Goal: Task Accomplishment & Management: Use online tool/utility

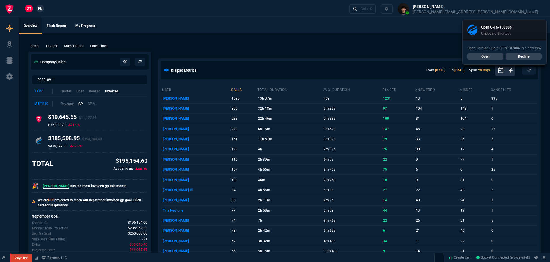
click at [489, 58] on link "Open" at bounding box center [485, 56] width 36 height 7
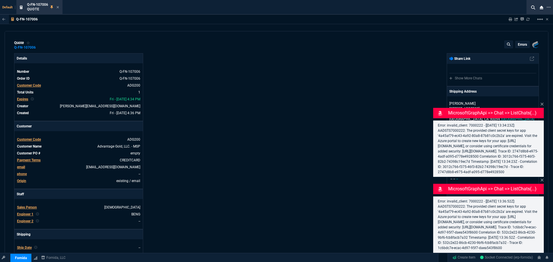
type input "0"
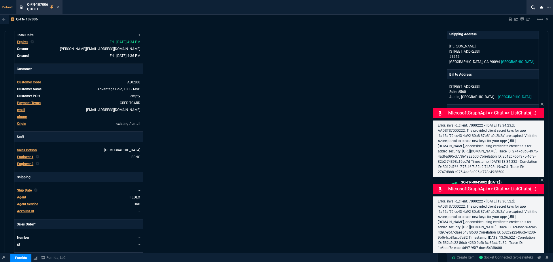
scroll to position [48, 0]
